Goal: Task Accomplishment & Management: Manage account settings

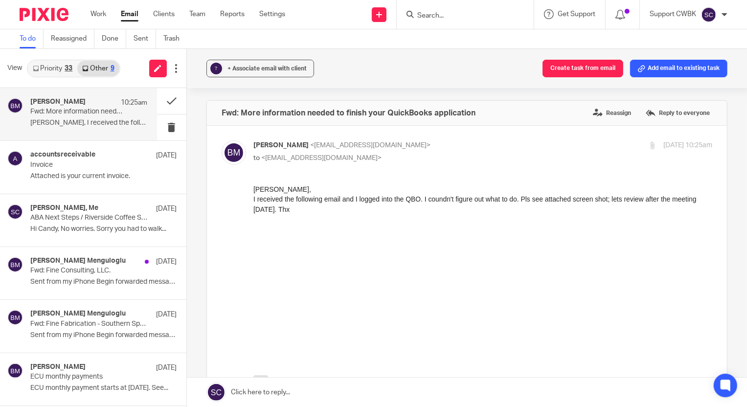
scroll to position [83, 0]
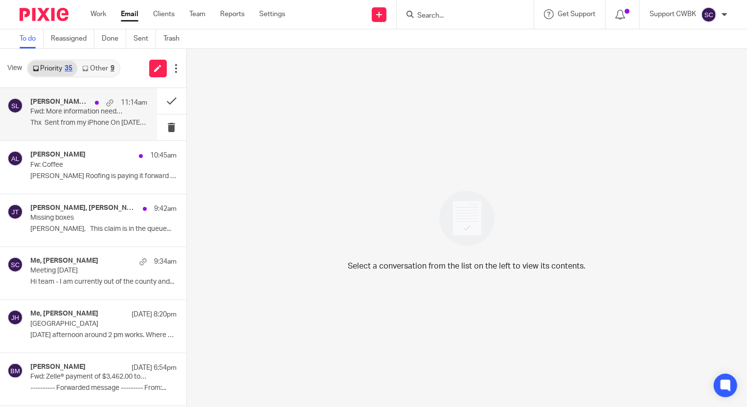
click at [50, 126] on p "Thx Sent from my iPhone On [DATE],..." at bounding box center [88, 123] width 117 height 8
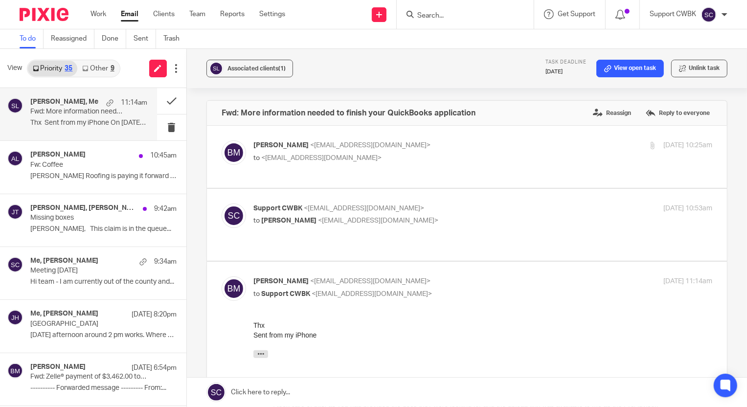
drag, startPoint x: 258, startPoint y: 354, endPoint x: 362, endPoint y: 330, distance: 106.3
click at [258, 354] on icon "button" at bounding box center [260, 353] width 7 height 7
click at [482, 219] on div "Support CWBK <[EMAIL_ADDRESS][DOMAIN_NAME]> to [PERSON_NAME] <[EMAIL_ADDRESS][D…" at bounding box center [482, 216] width 459 height 24
checkbox input "true"
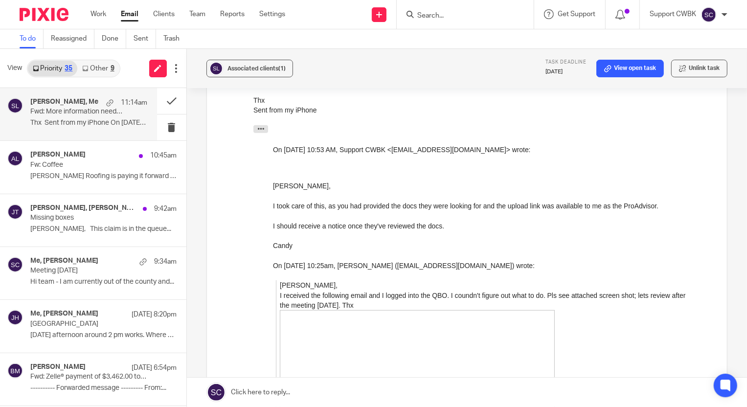
scroll to position [400, 0]
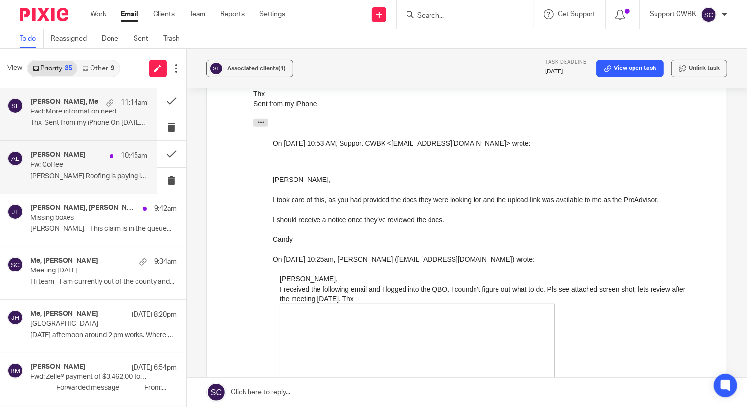
click at [59, 175] on p "[PERSON_NAME] Roofing is paying it forward by buying..." at bounding box center [88, 176] width 117 height 8
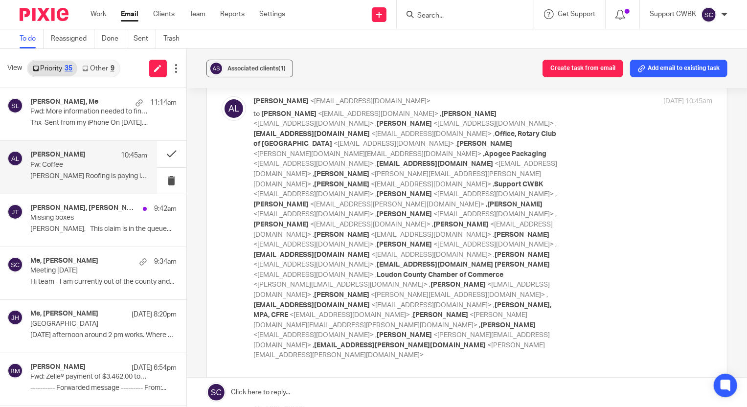
scroll to position [0, 0]
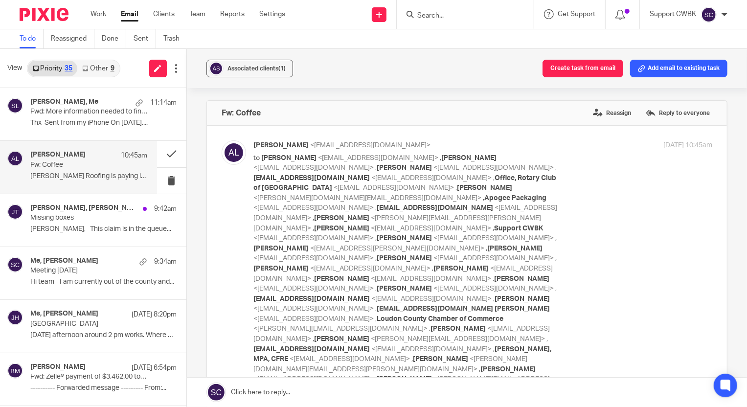
click at [92, 68] on link "Other 9" at bounding box center [98, 69] width 42 height 16
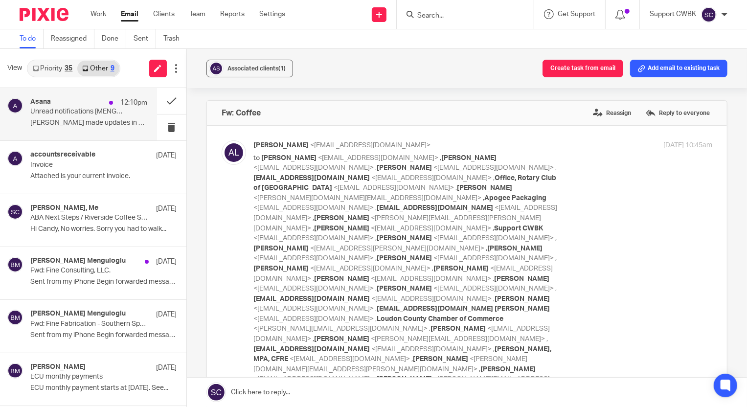
click at [68, 106] on div "Asana 12:10pm" at bounding box center [88, 103] width 117 height 10
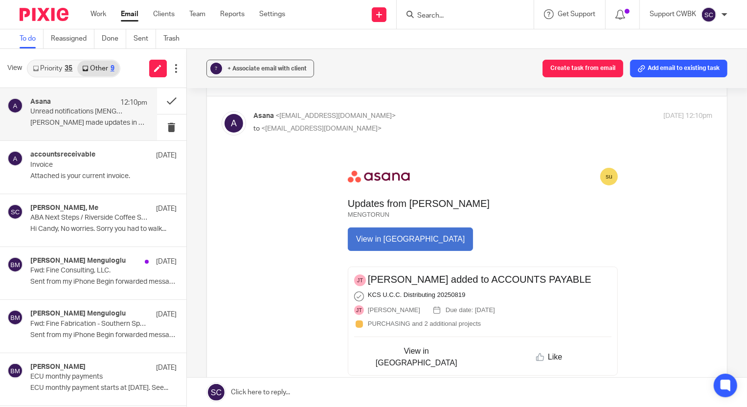
scroll to position [44, 0]
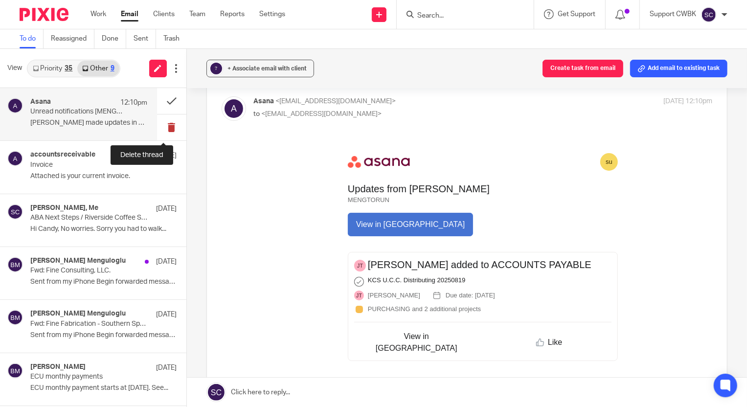
click at [164, 130] on button at bounding box center [171, 127] width 29 height 26
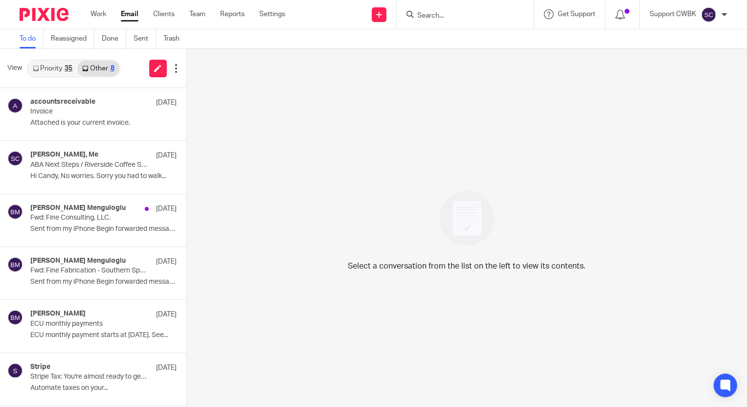
click at [45, 68] on link "Priority 35" at bounding box center [52, 69] width 49 height 16
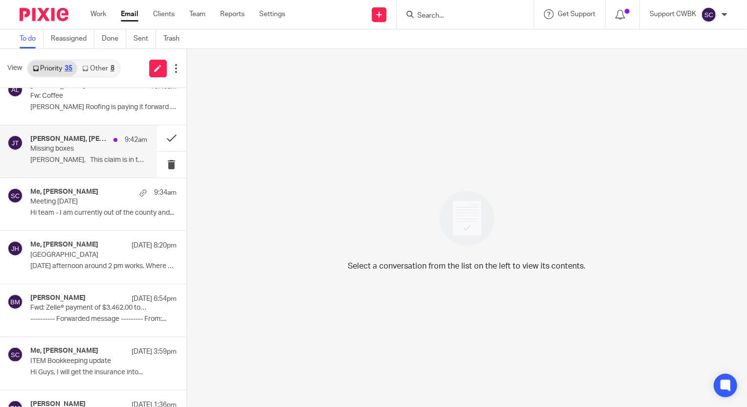
scroll to position [89, 0]
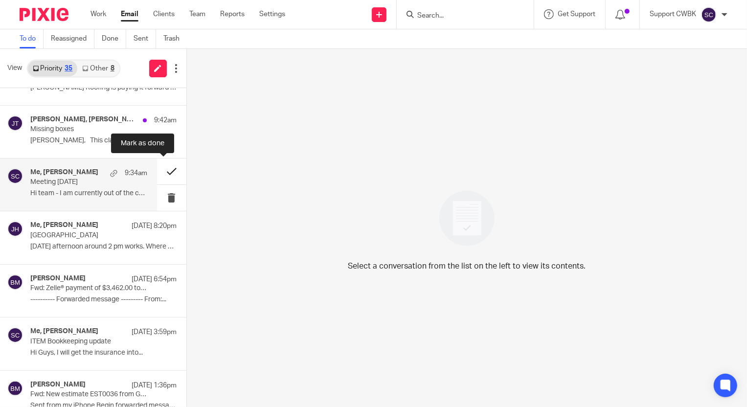
click at [164, 171] on button at bounding box center [171, 172] width 29 height 26
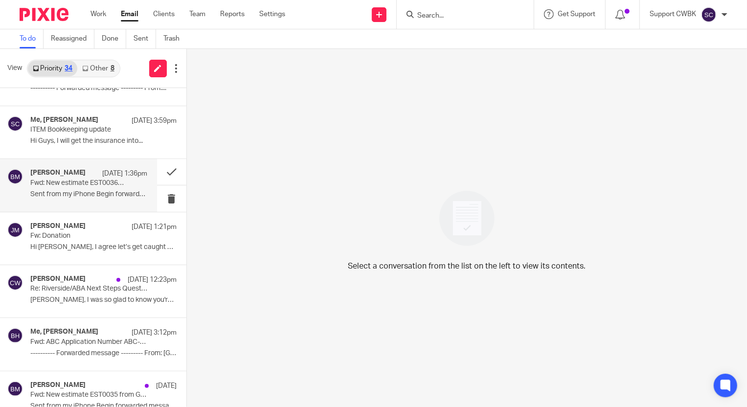
scroll to position [267, 0]
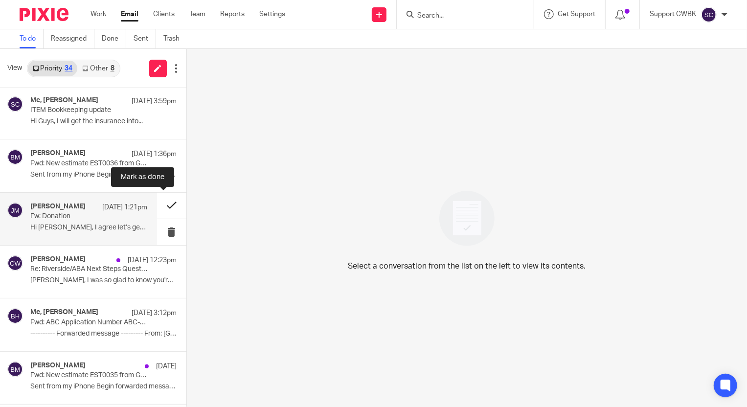
click at [165, 205] on button at bounding box center [171, 206] width 29 height 26
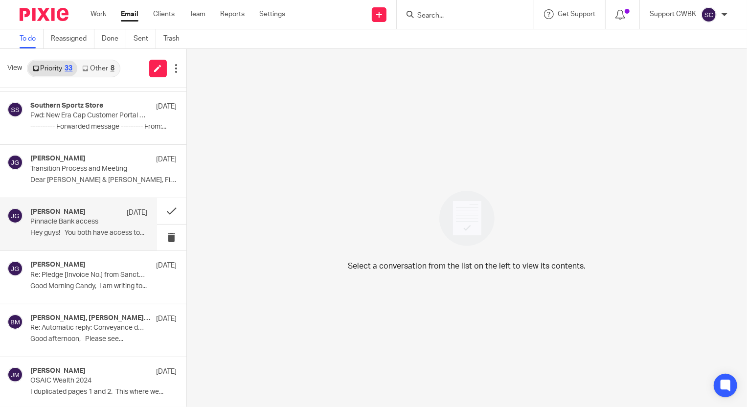
scroll to position [934, 0]
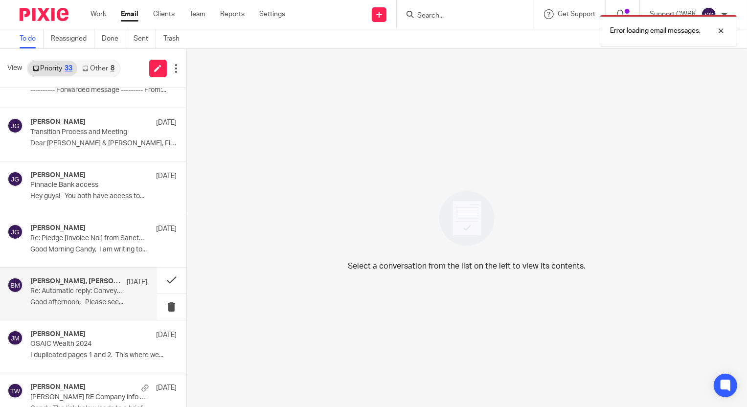
click at [72, 277] on h4 "[PERSON_NAME], [PERSON_NAME], [PERSON_NAME] menguloglu" at bounding box center [75, 281] width 91 height 8
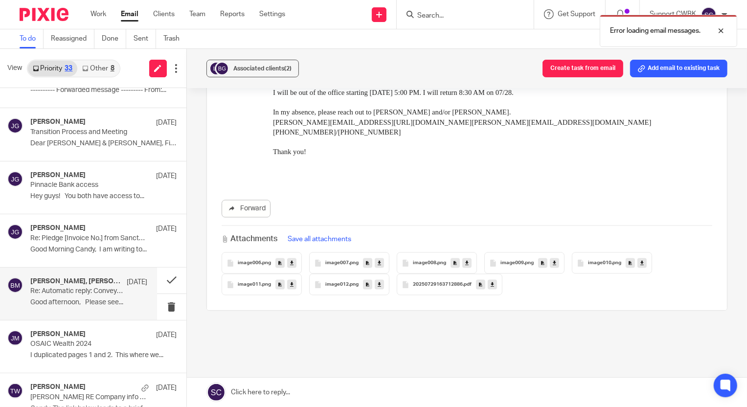
scroll to position [1401, 0]
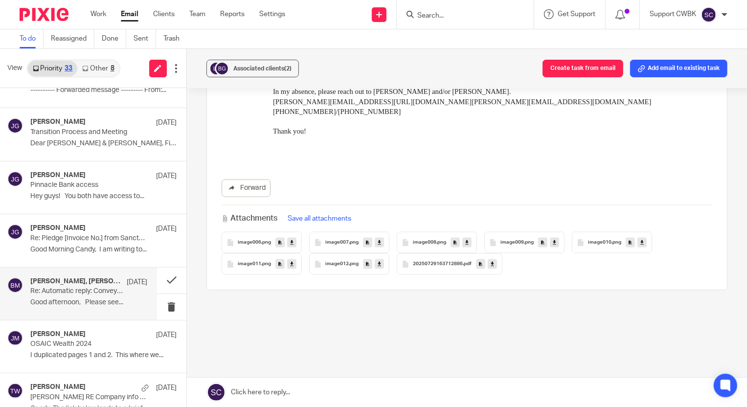
click at [491, 261] on icon at bounding box center [492, 264] width 3 height 7
